Goal: Obtain resource: Download file/media

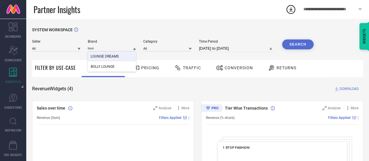
type input "loun"
click at [105, 55] on span "LOUNGE DREAMS" at bounding box center [105, 56] width 28 height 4
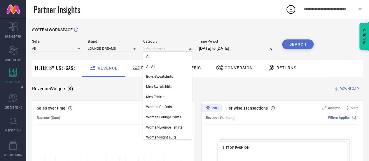
click at [175, 49] on input at bounding box center [167, 48] width 48 height 6
click at [172, 59] on div "All" at bounding box center [167, 56] width 48 height 10
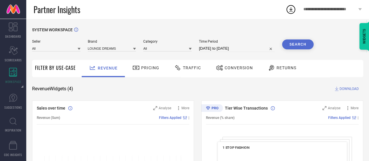
click at [209, 44] on div "Time Period [DATE] to [DATE]" at bounding box center [237, 45] width 76 height 13
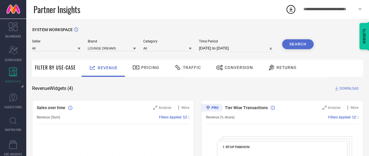
click at [211, 46] on input "[DATE] to [DATE]" at bounding box center [237, 48] width 76 height 7
select select "7"
select select "2025"
select select "8"
select select "2025"
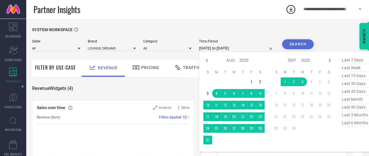
click at [357, 109] on span "last 90 days" at bounding box center [355, 108] width 29 height 8
type input "[DATE] to [DATE]"
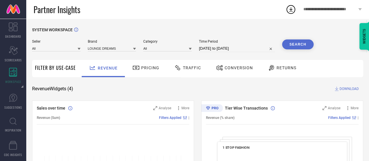
click at [305, 44] on button "Search" at bounding box center [298, 44] width 32 height 10
click at [151, 68] on span "Pricing" at bounding box center [150, 67] width 18 height 5
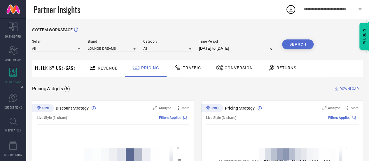
click at [192, 72] on div "Traffic" at bounding box center [188, 68] width 30 height 10
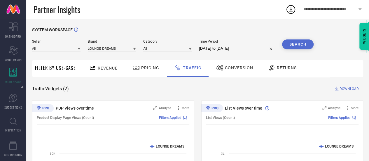
click at [228, 63] on div "Conversion" at bounding box center [235, 68] width 40 height 10
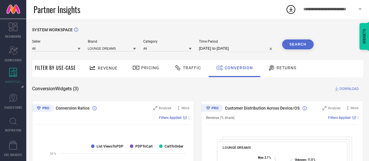
click at [346, 88] on span "DOWNLOAD" at bounding box center [349, 89] width 19 height 6
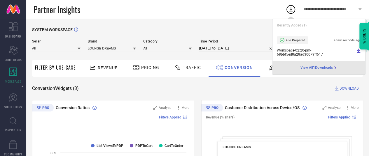
click at [229, 50] on input "[DATE] to [DATE]" at bounding box center [237, 48] width 76 height 7
select select "5"
select select "2025"
select select "6"
select select "2025"
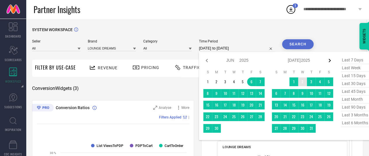
click at [328, 60] on icon at bounding box center [329, 60] width 7 height 7
select select "6"
select select "2025"
select select "7"
select select "2025"
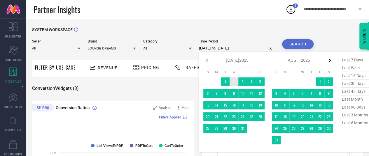
click at [329, 63] on icon at bounding box center [329, 60] width 7 height 7
select select "7"
select select "2025"
select select "8"
select select "2025"
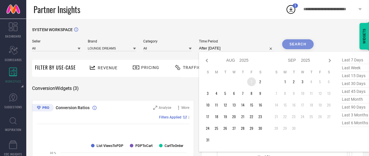
click at [250, 84] on td "1" at bounding box center [251, 82] width 9 height 9
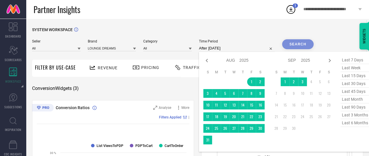
type input "[DATE] to [DATE]"
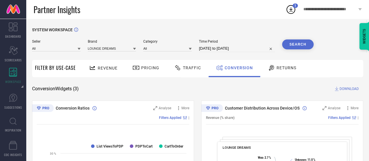
click at [292, 44] on button "Search" at bounding box center [298, 44] width 32 height 10
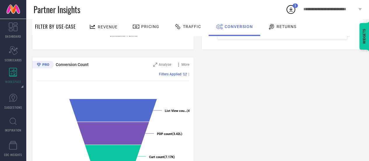
scroll to position [248, 0]
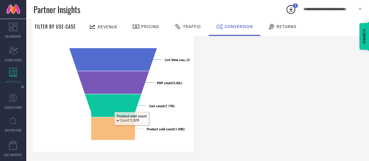
click at [265, 79] on div "Conversion Ratios Analyse More Filters Applied | Created with Highcharts 9.3.3 …" at bounding box center [197, 2] width 331 height 299
click at [228, 85] on div "Conversion Ratios Analyse More Filters Applied | Created with Highcharts 9.3.3 …" at bounding box center [197, 2] width 331 height 299
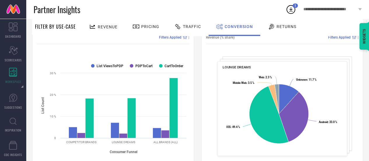
scroll to position [89, 0]
